Goal: Information Seeking & Learning: Learn about a topic

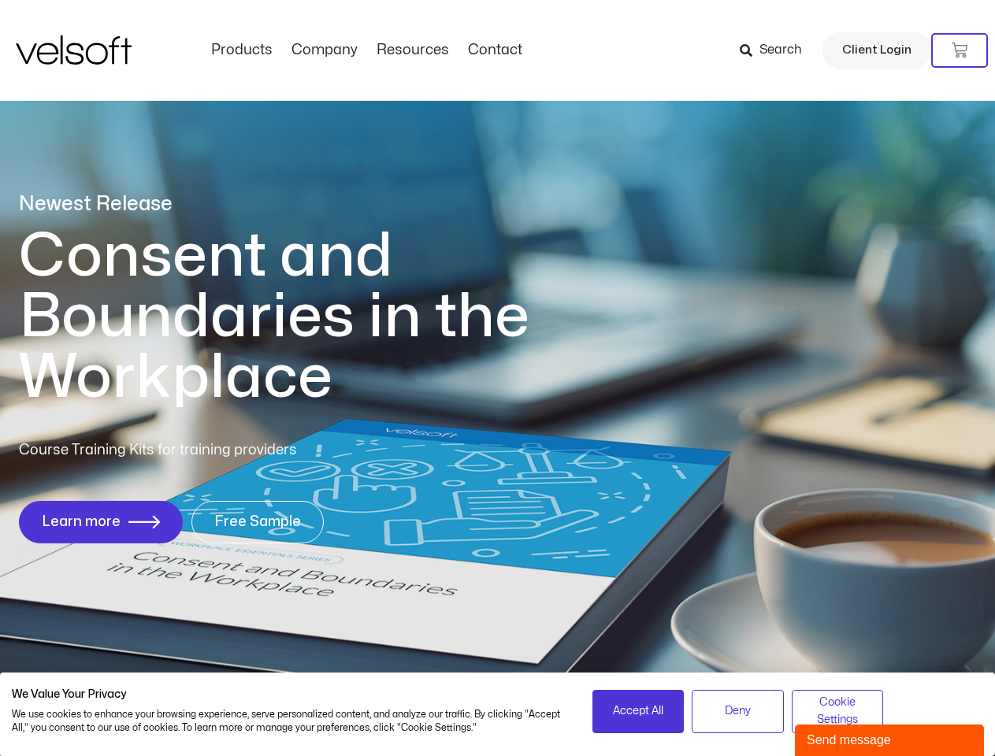
click at [497, 378] on h1 "Consent and Boundaries in the Workplace" at bounding box center [306, 317] width 575 height 182
click at [959, 50] on icon at bounding box center [959, 51] width 16 height 16
click at [638, 711] on span "Accept All" at bounding box center [638, 710] width 50 height 17
click at [737, 711] on span "Deny" at bounding box center [737, 710] width 26 height 17
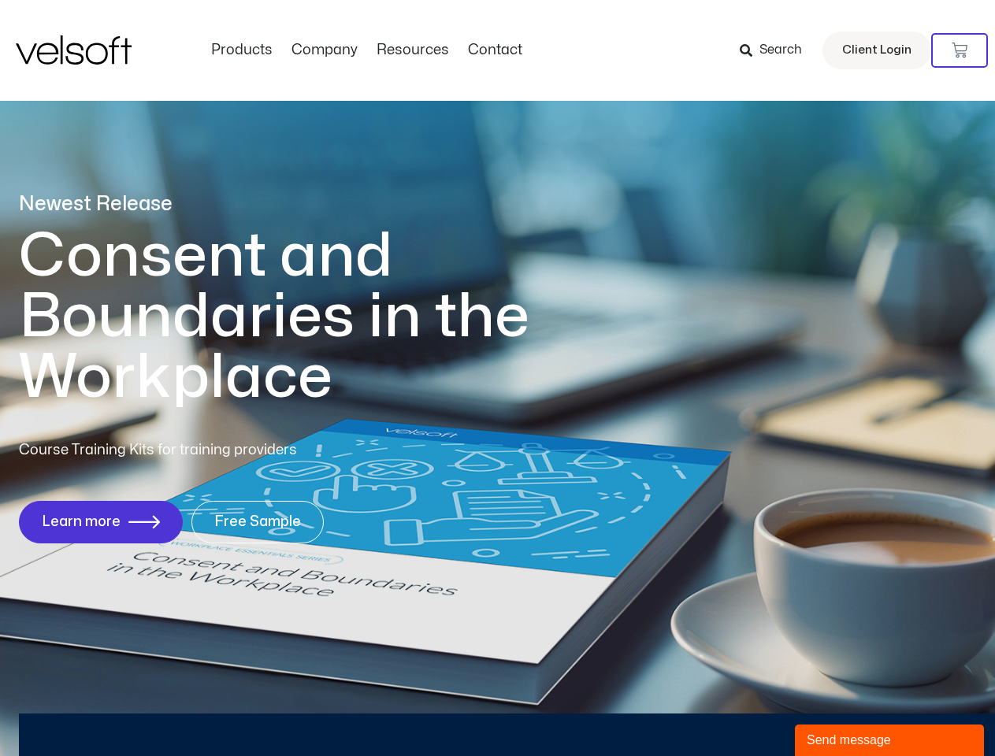
click at [837, 711] on div "Newest Release Consent and Boundaries in the Workplace Course Training Kits for…" at bounding box center [497, 376] width 995 height 765
click at [889, 740] on div "Send message" at bounding box center [888, 740] width 165 height 19
